Goal: Task Accomplishment & Management: Manage account settings

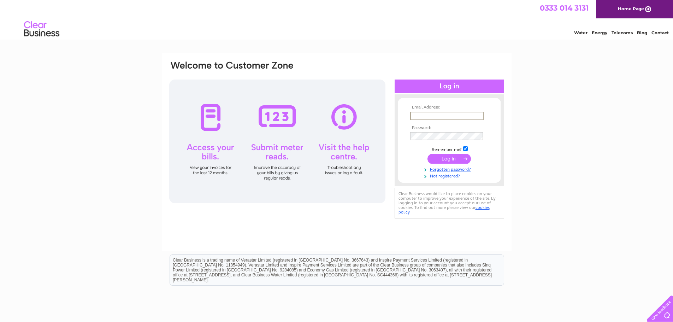
click at [450, 118] on input "text" at bounding box center [446, 116] width 73 height 8
type input "adele.rylance@cheshireaction.org.uk"
click at [460, 161] on input "submit" at bounding box center [448, 158] width 43 height 10
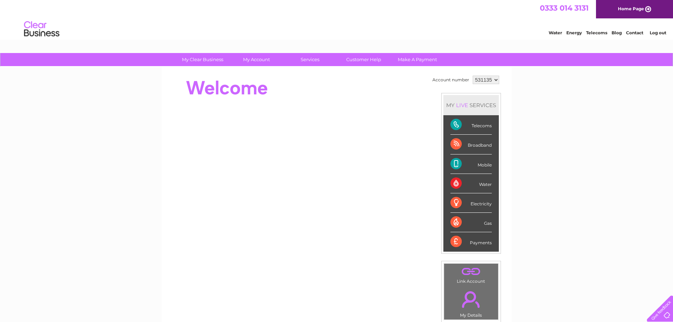
click at [485, 146] on div "Broadband" at bounding box center [470, 144] width 41 height 19
click at [598, 35] on link "Telecoms" at bounding box center [596, 32] width 21 height 5
